Goal: Information Seeking & Learning: Compare options

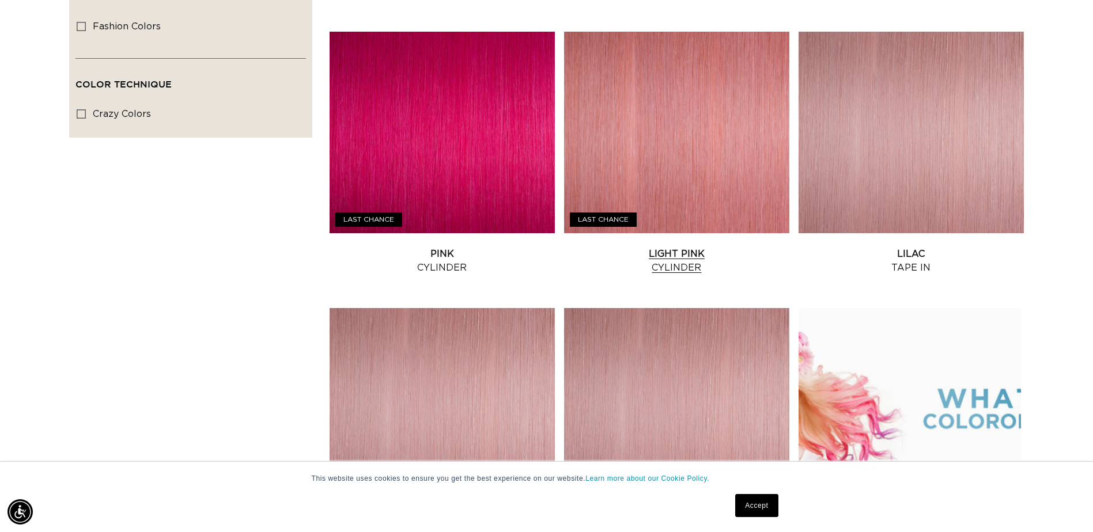
scroll to position [0, 1011]
click at [449, 247] on link "Pink Cylinder" at bounding box center [441, 261] width 225 height 28
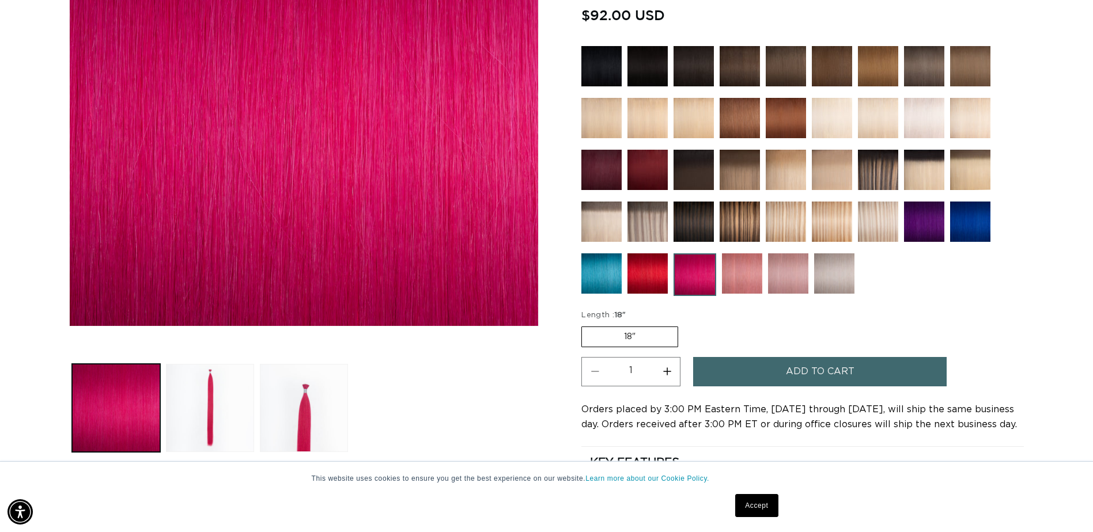
scroll to position [288, 0]
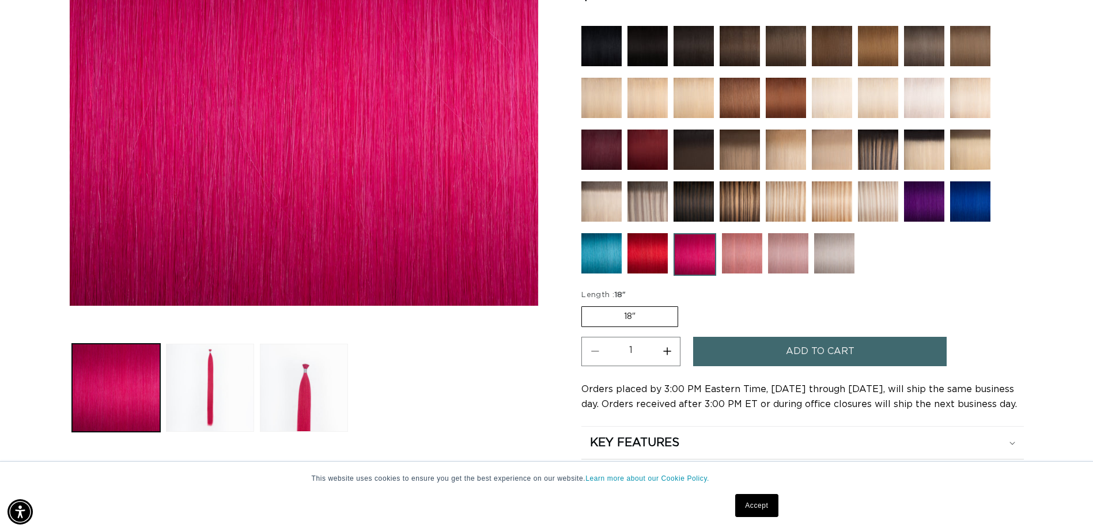
click at [765, 511] on link "Accept" at bounding box center [756, 505] width 43 height 23
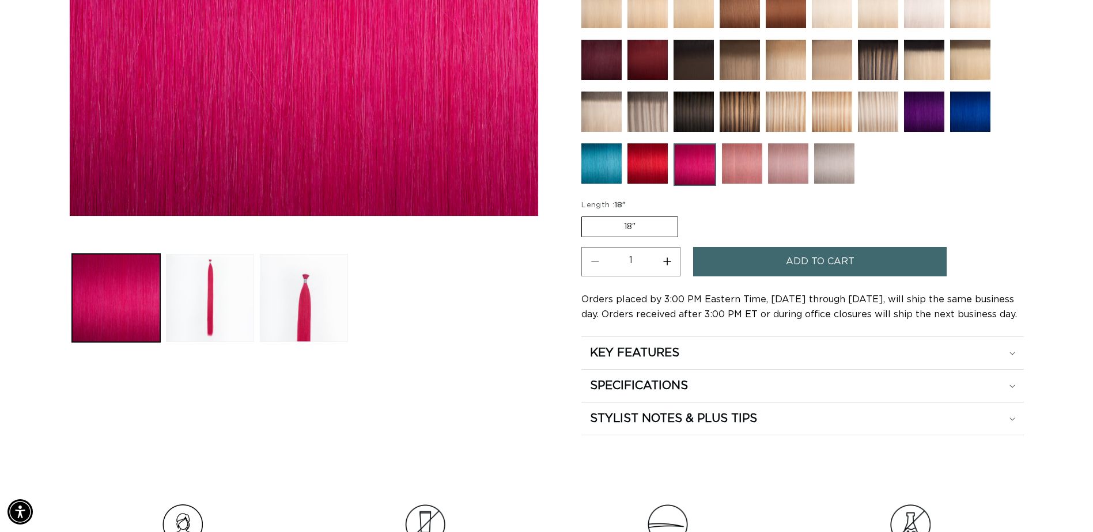
scroll to position [403, 0]
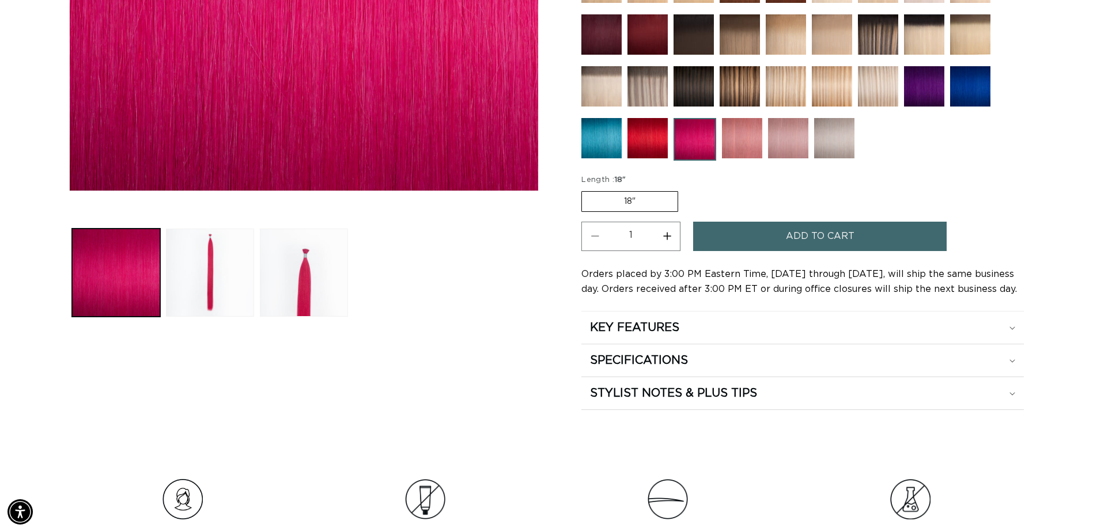
click at [640, 200] on label "18" Variant sold out or unavailable" at bounding box center [629, 201] width 97 height 21
click at [585, 189] on input "18" Variant sold out or unavailable" at bounding box center [584, 189] width 1 height 1
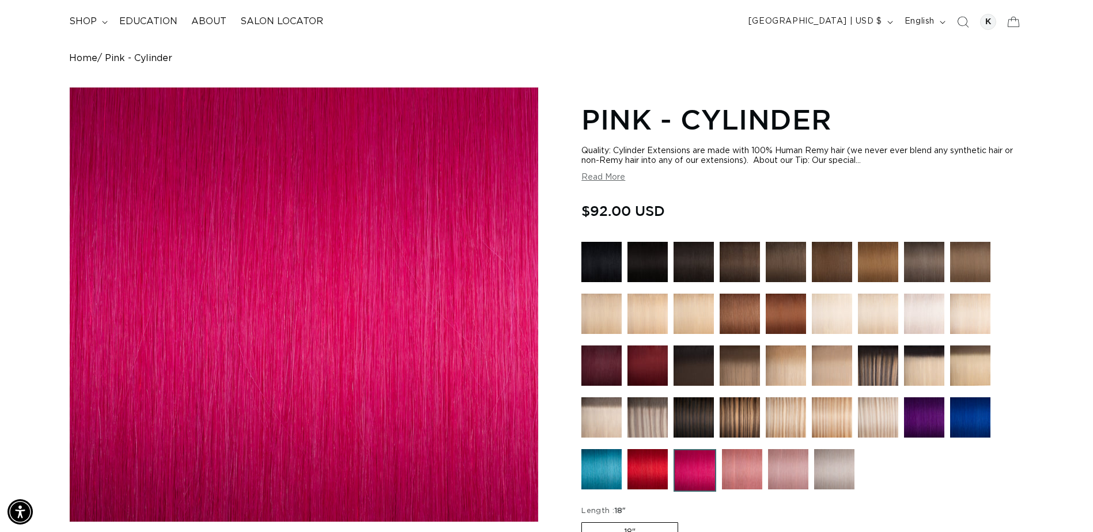
scroll to position [173, 0]
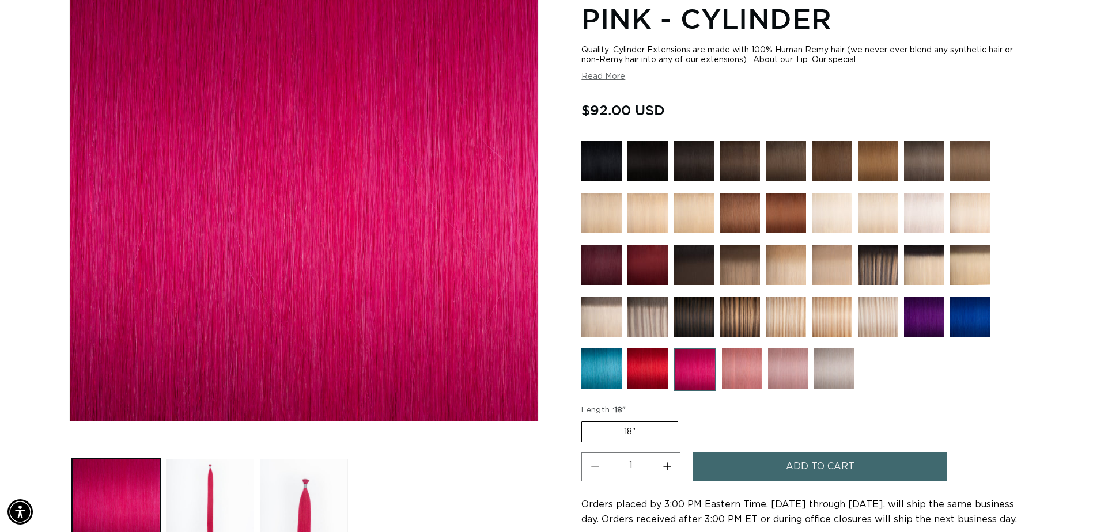
click at [733, 361] on img at bounding box center [742, 368] width 40 height 40
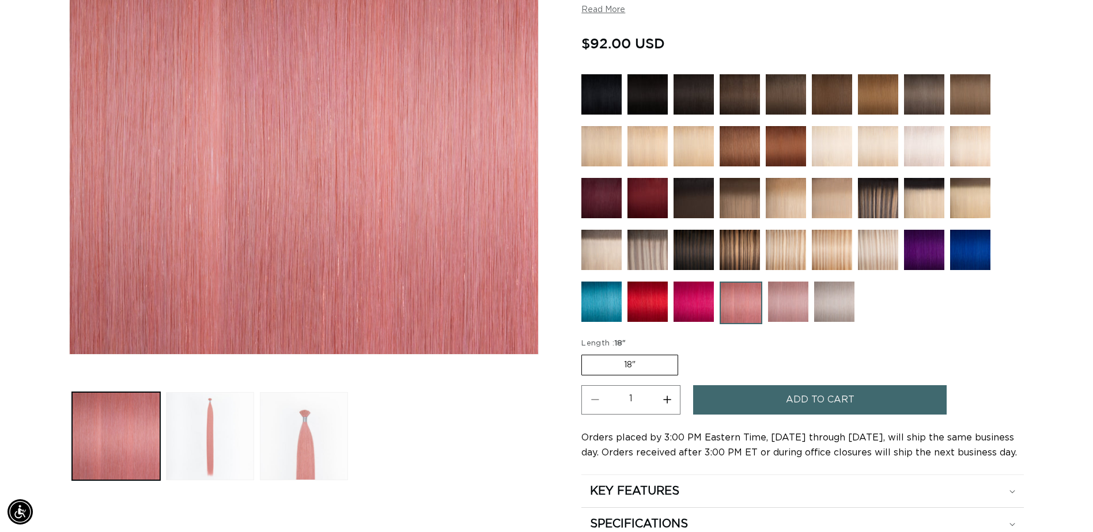
scroll to position [173, 0]
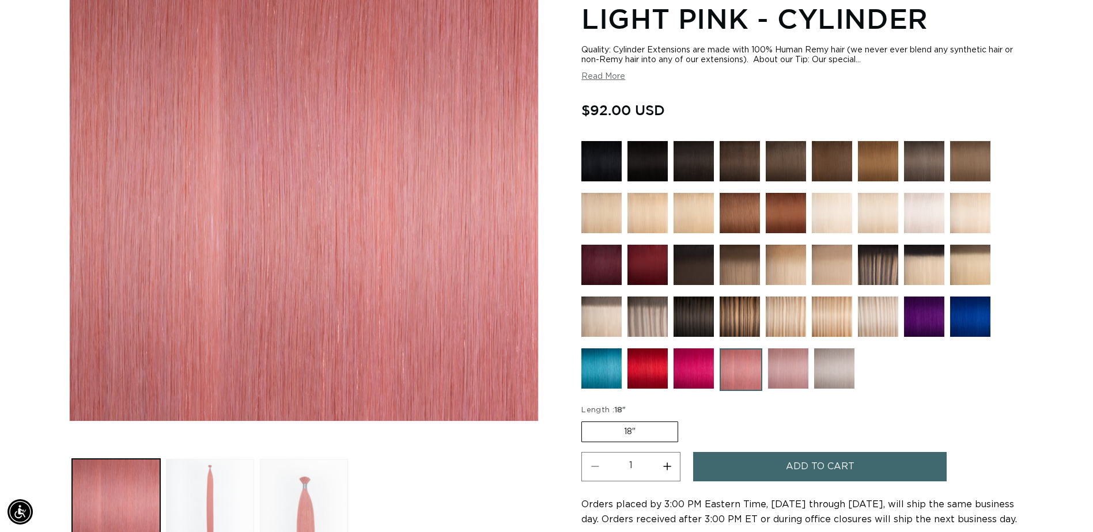
click at [781, 367] on img at bounding box center [788, 368] width 40 height 40
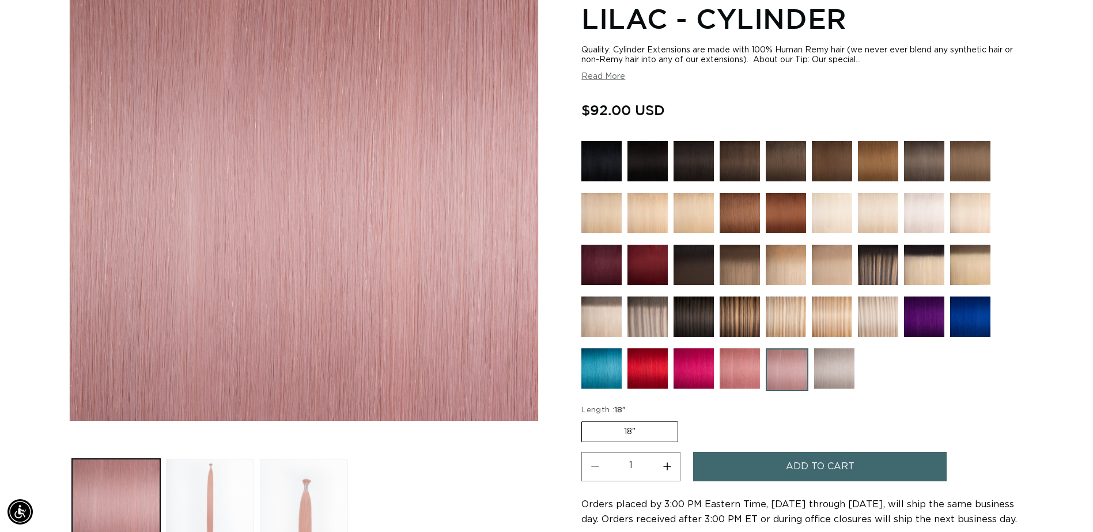
scroll to position [0, 1011]
click at [824, 204] on img at bounding box center [831, 213] width 40 height 40
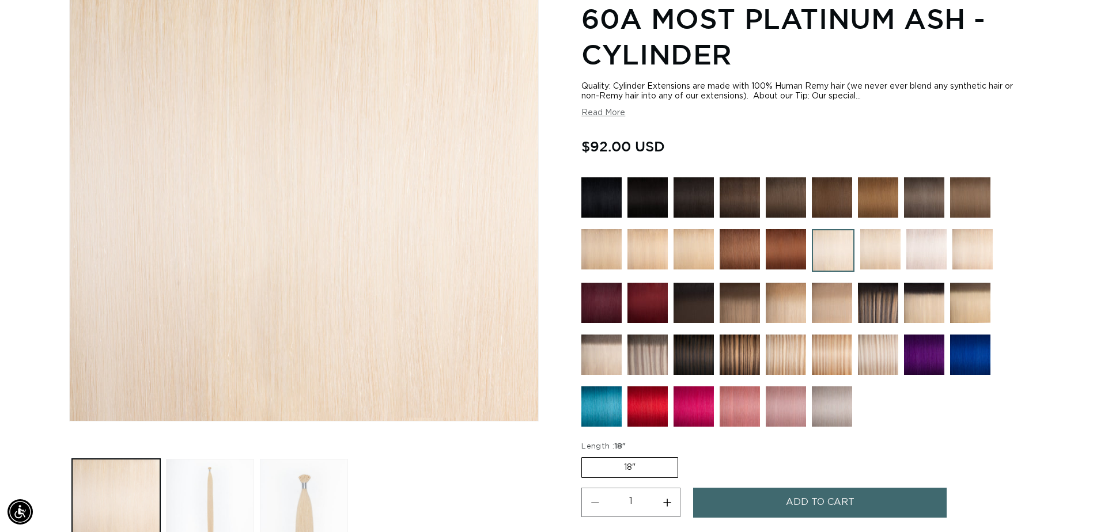
scroll to position [0, 1011]
click at [945, 241] on img at bounding box center [926, 249] width 40 height 40
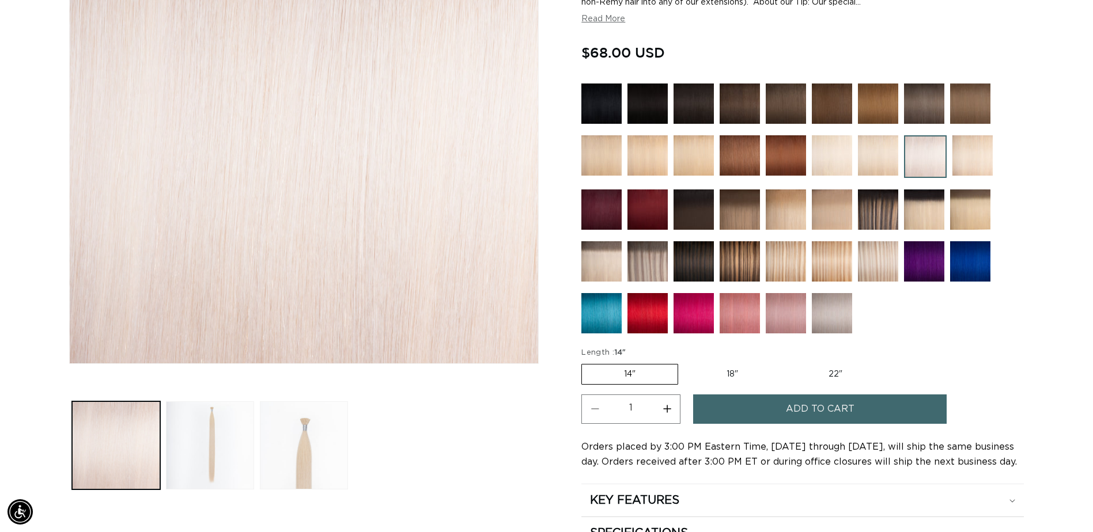
scroll to position [0, 1011]
click at [849, 367] on label "22" Variant sold out or unavailable" at bounding box center [835, 375] width 98 height 20
click at [786, 362] on input "22" Variant sold out or unavailable" at bounding box center [786, 362] width 1 height 1
radio input "true"
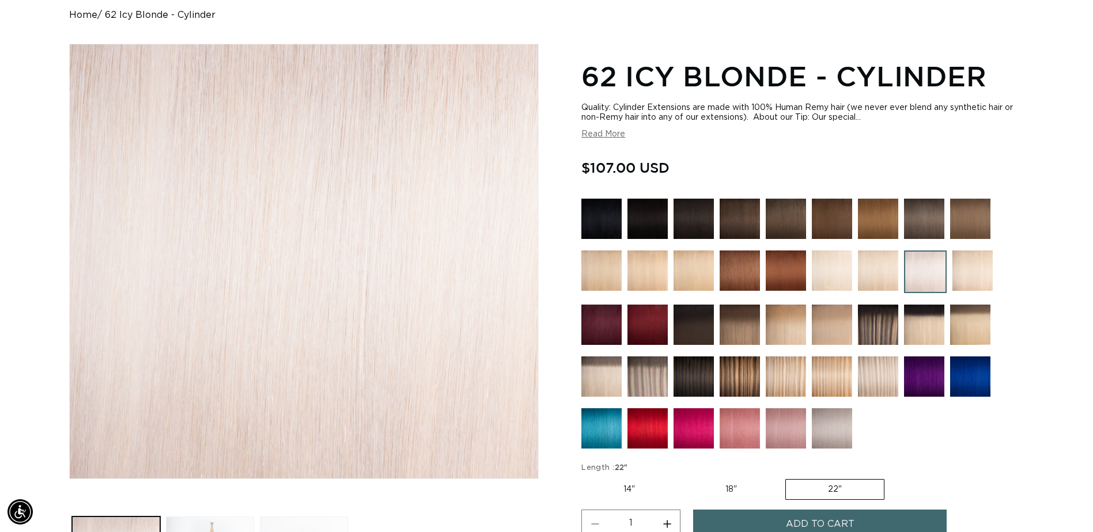
scroll to position [0, 2021]
click at [601, 374] on img at bounding box center [601, 376] width 40 height 40
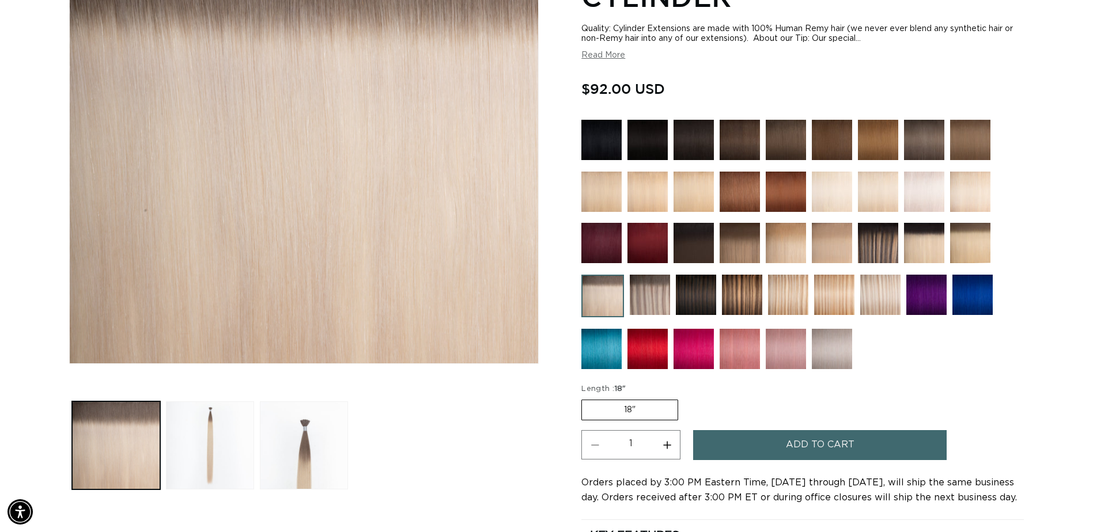
scroll to position [0, 1011]
click at [964, 243] on img at bounding box center [970, 243] width 40 height 40
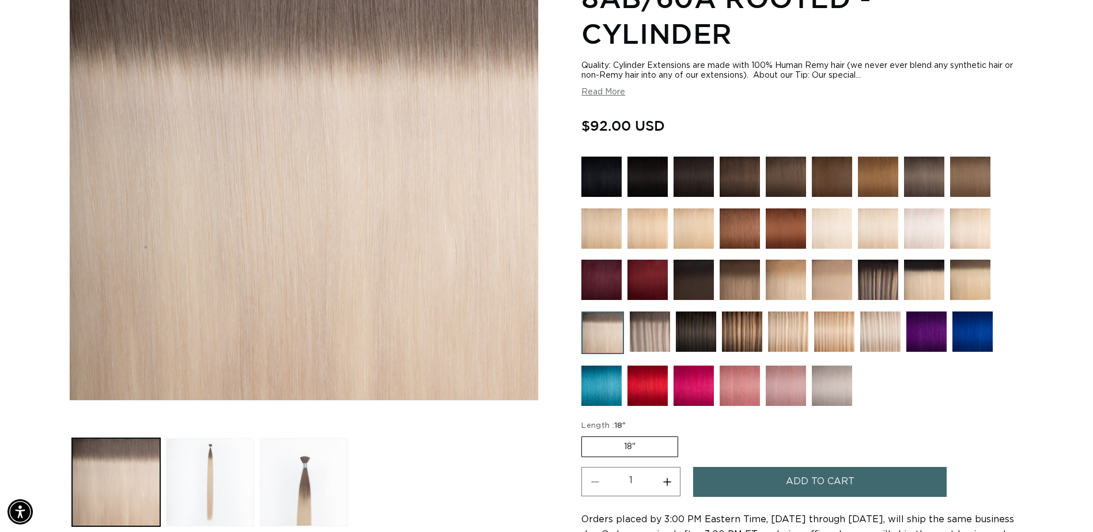
scroll to position [173, 0]
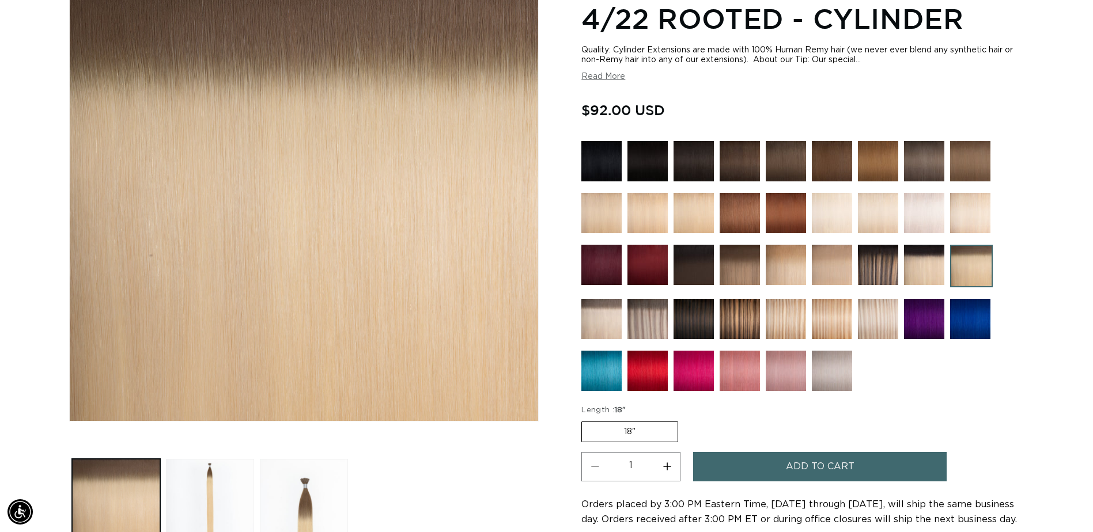
scroll to position [0, 2021]
click at [841, 275] on img at bounding box center [831, 265] width 40 height 40
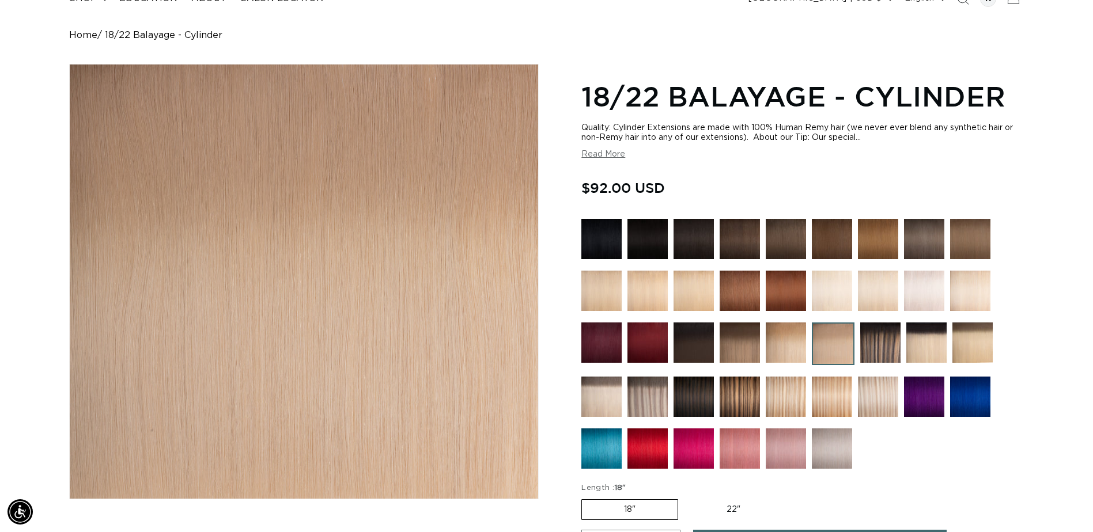
scroll to position [230, 0]
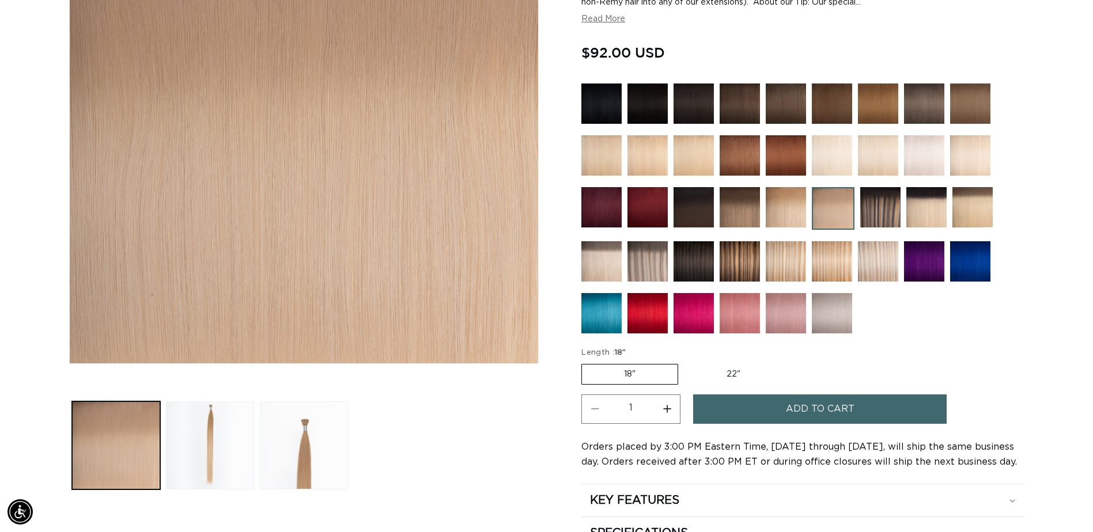
click at [738, 376] on label "22" Variant sold out or unavailable" at bounding box center [733, 375] width 98 height 20
click at [684, 362] on input "22" Variant sold out or unavailable" at bounding box center [684, 362] width 1 height 1
radio input "true"
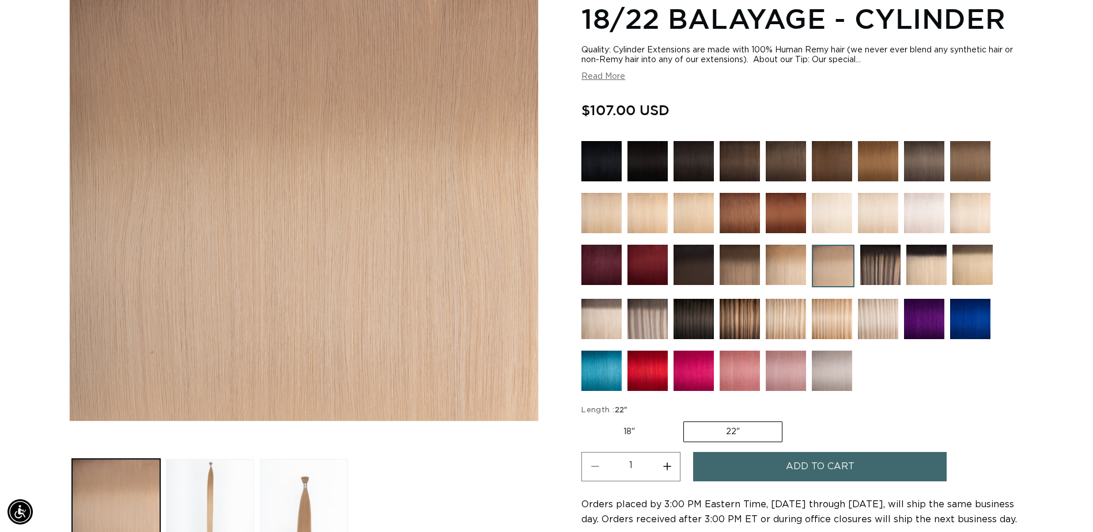
scroll to position [0, 2021]
